Goal: Information Seeking & Learning: Learn about a topic

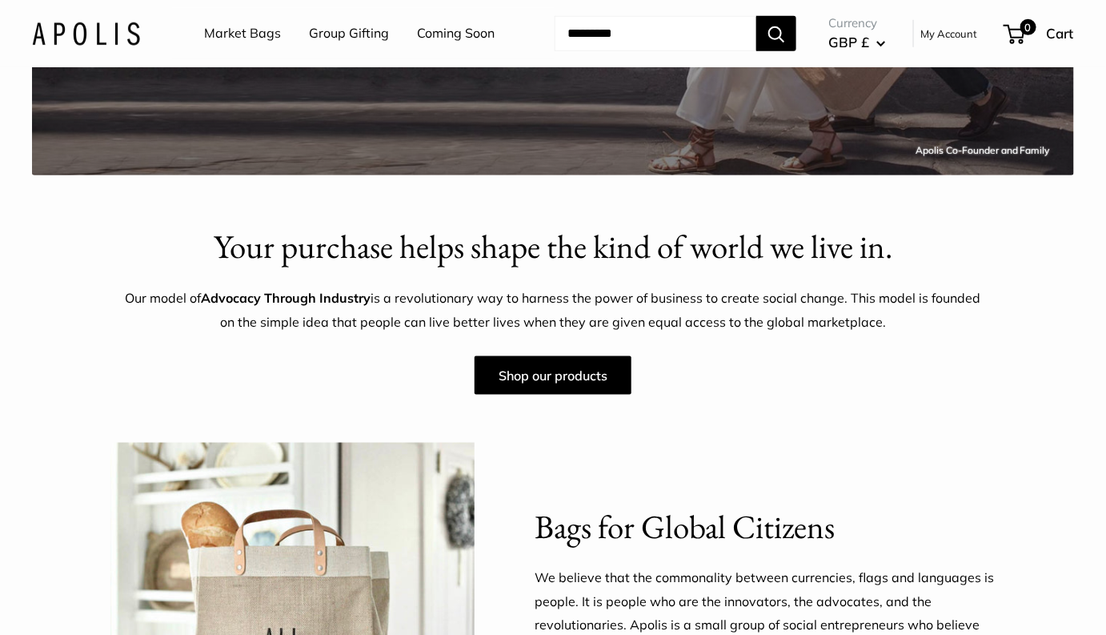
click at [235, 41] on link "Market Bags" at bounding box center [242, 34] width 77 height 24
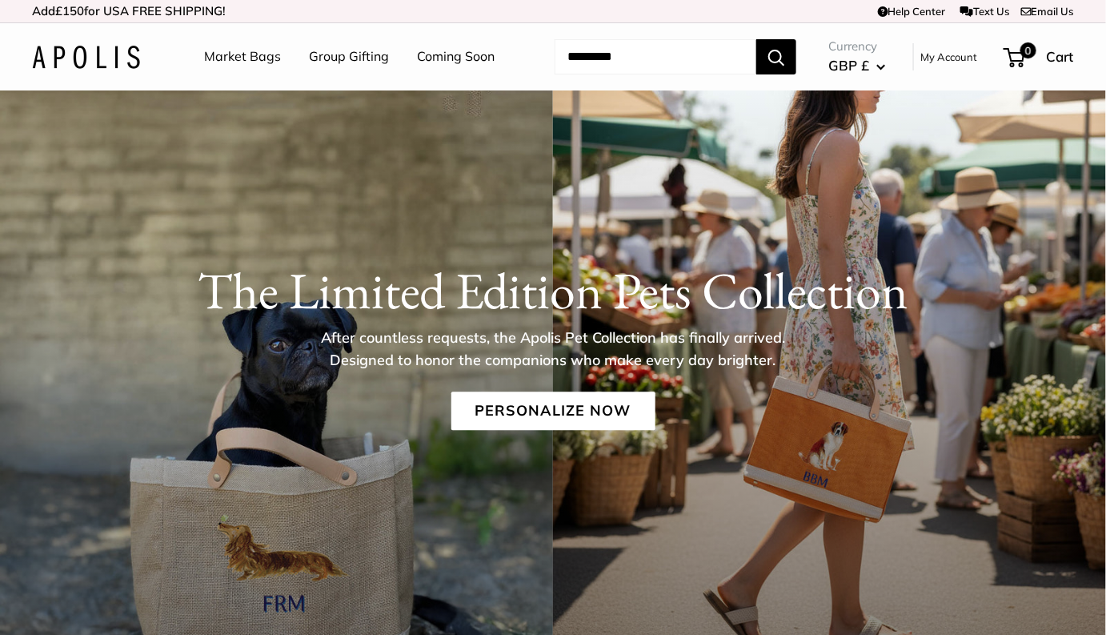
click at [655, 54] on input "Search..." at bounding box center [656, 56] width 202 height 35
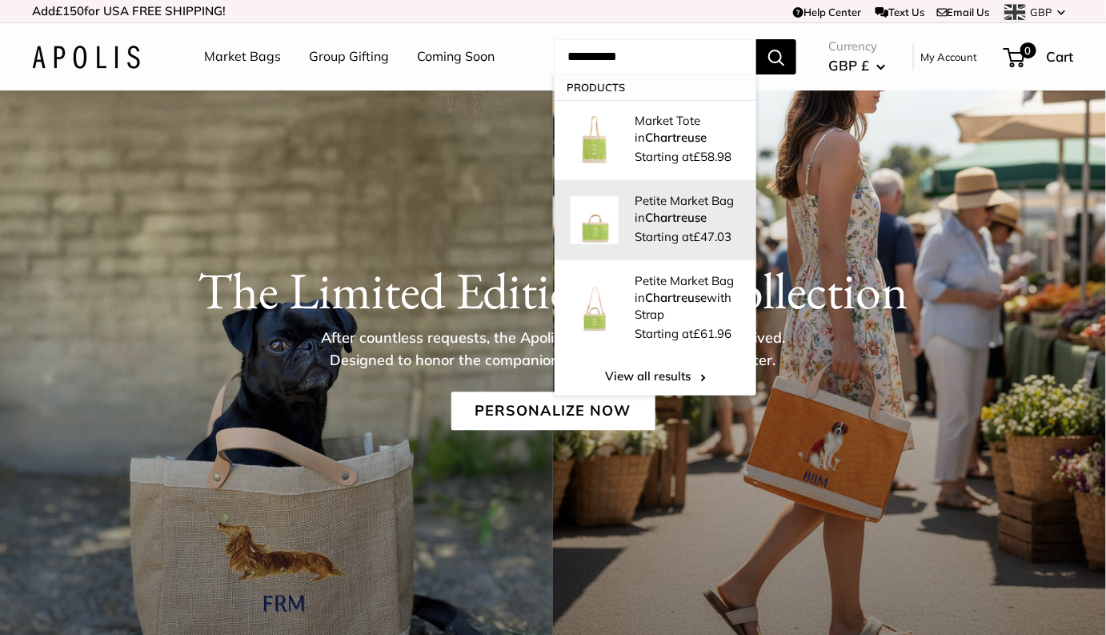
type input "**********"
click at [686, 241] on span "Starting at £47.03" at bounding box center [683, 236] width 97 height 15
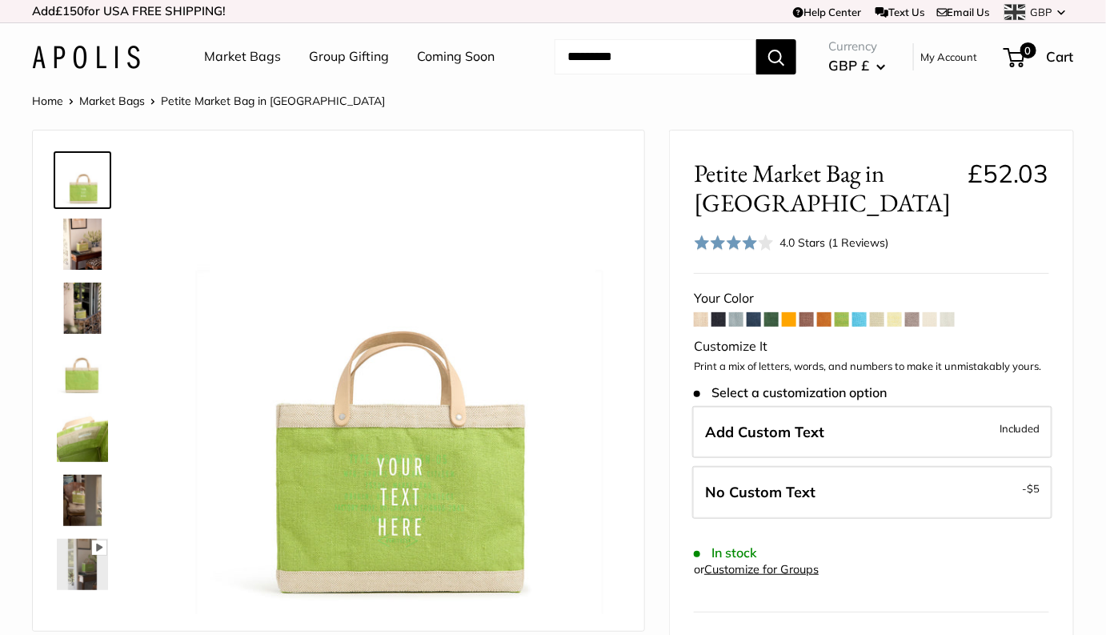
click at [72, 376] on img at bounding box center [82, 372] width 51 height 51
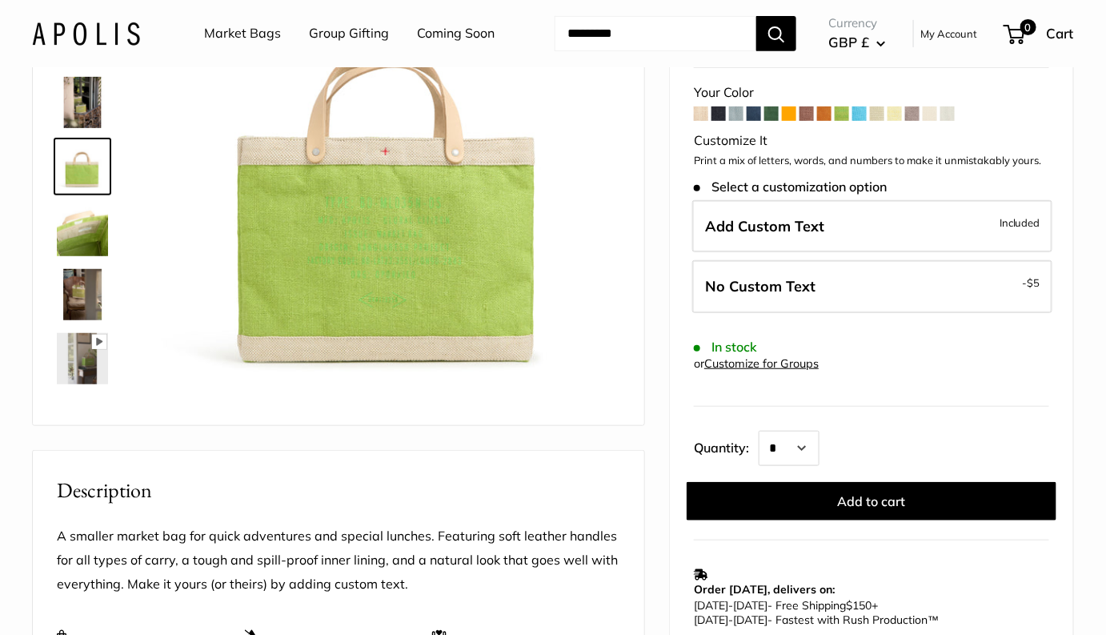
scroll to position [72, 0]
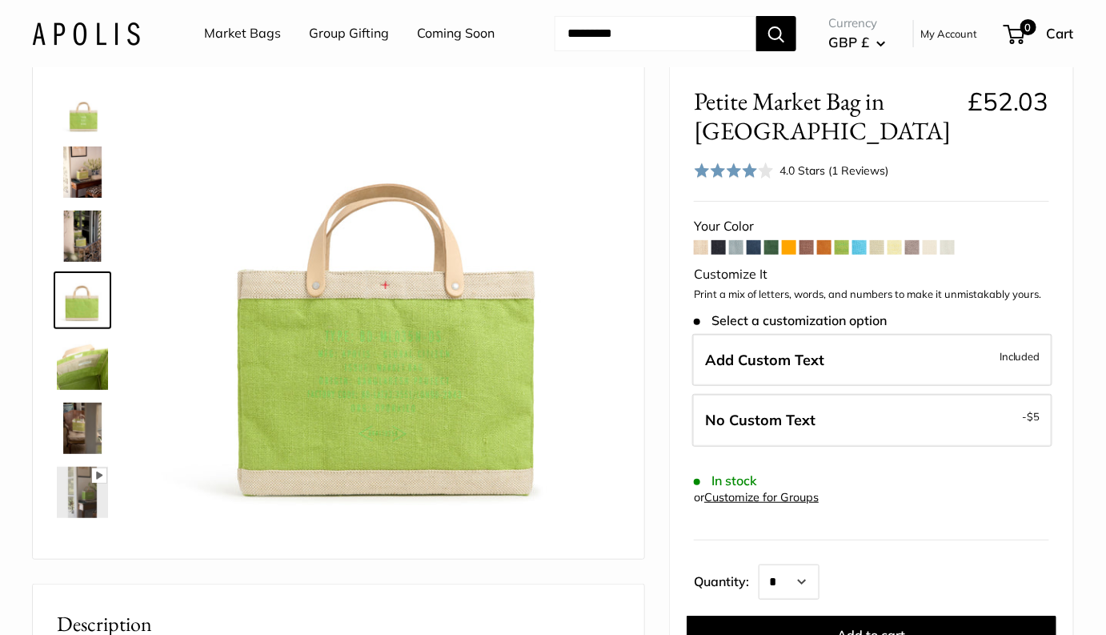
click at [231, 37] on link "Market Bags" at bounding box center [242, 34] width 77 height 24
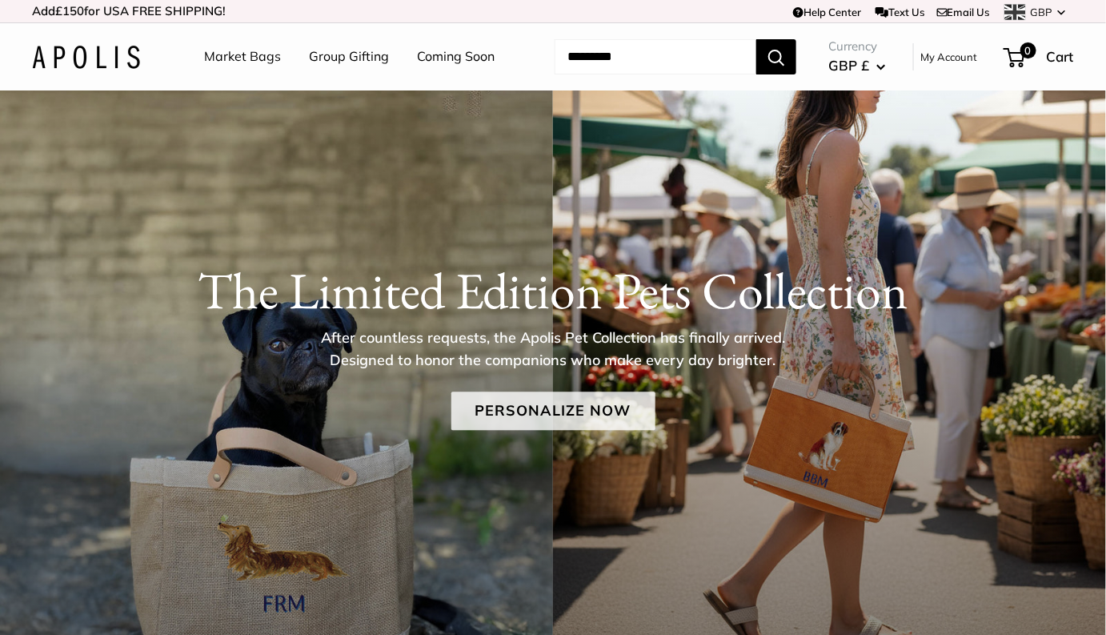
click at [578, 416] on link "Personalize Now" at bounding box center [553, 410] width 204 height 38
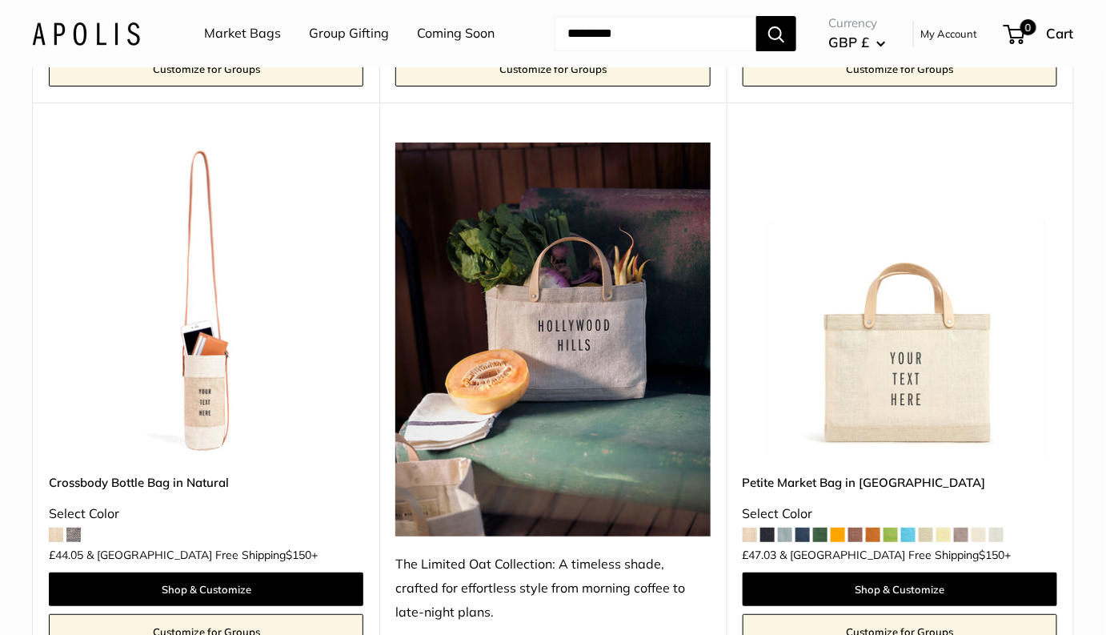
scroll to position [4002, 0]
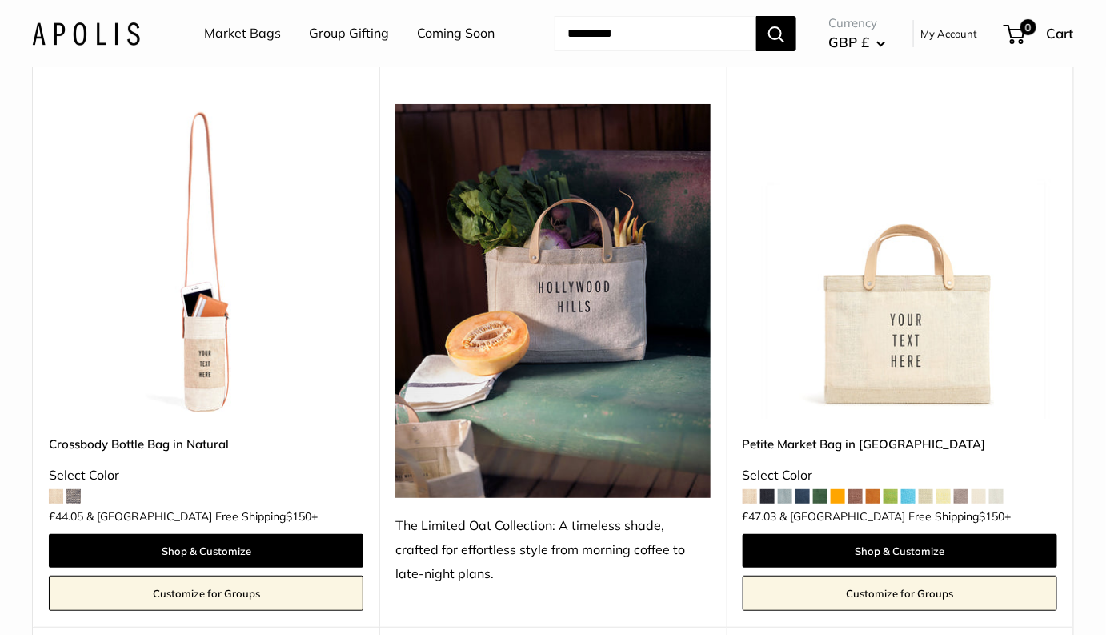
click at [0, 0] on img at bounding box center [0, 0] width 0 height 0
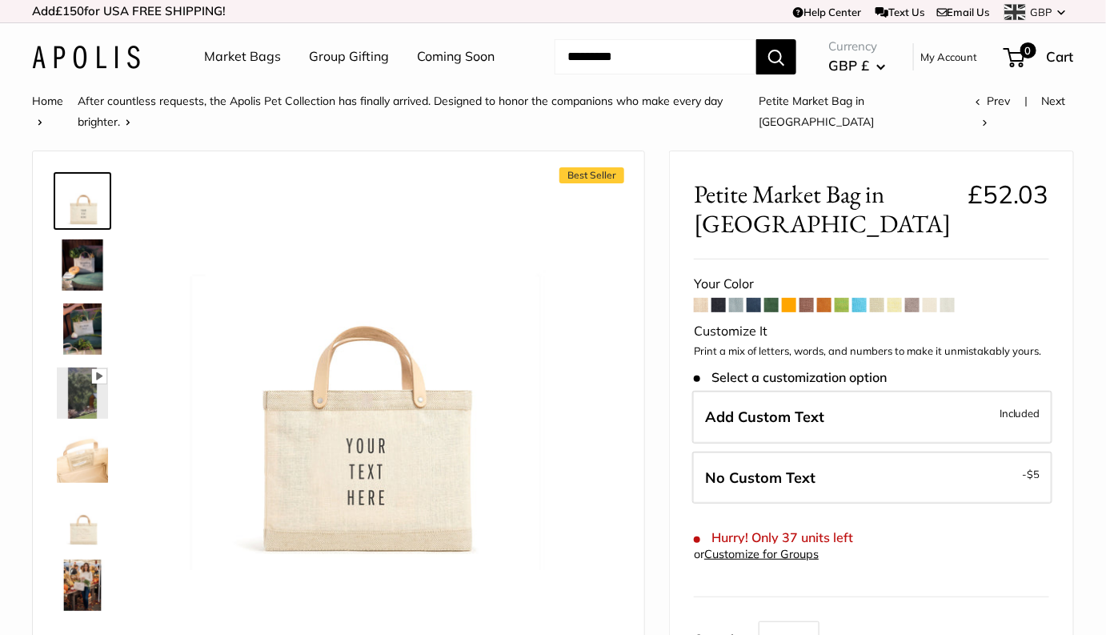
click at [90, 506] on img at bounding box center [82, 520] width 51 height 51
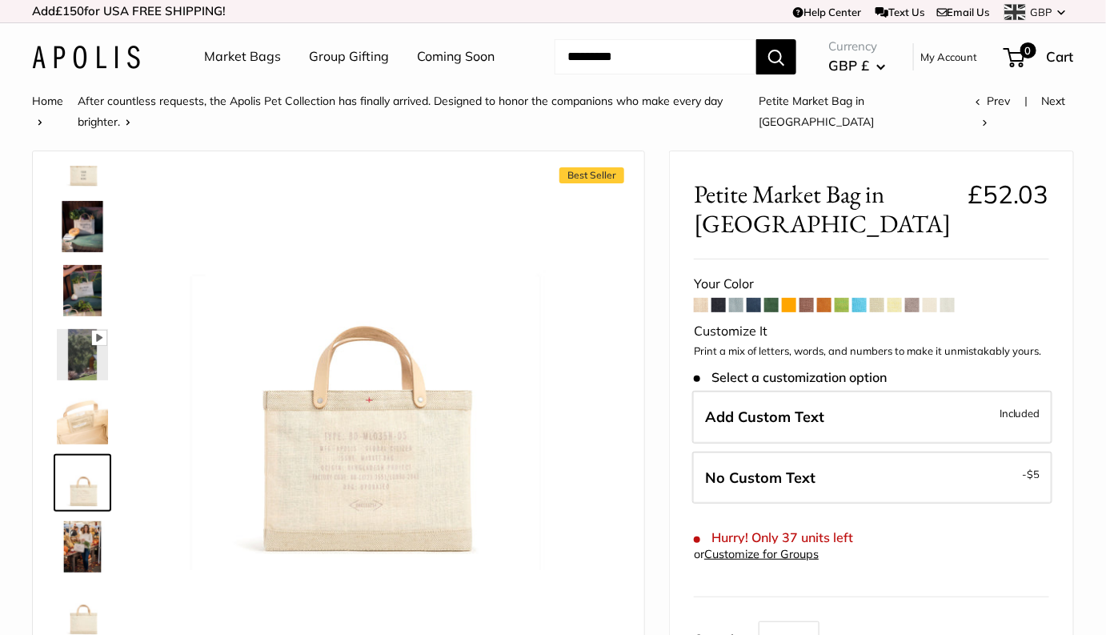
click at [227, 62] on link "Market Bags" at bounding box center [242, 57] width 77 height 24
